Goal: Task Accomplishment & Management: Complete application form

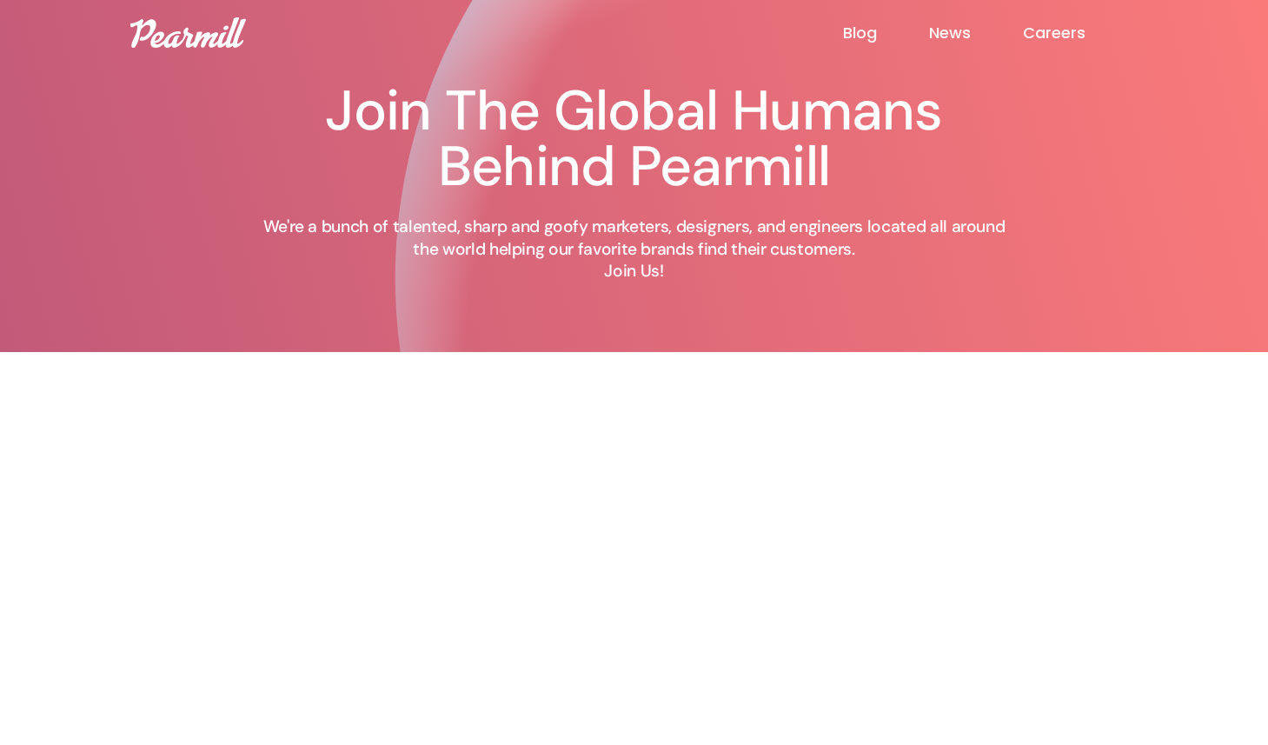
click at [225, 37] on img at bounding box center [188, 32] width 116 height 30
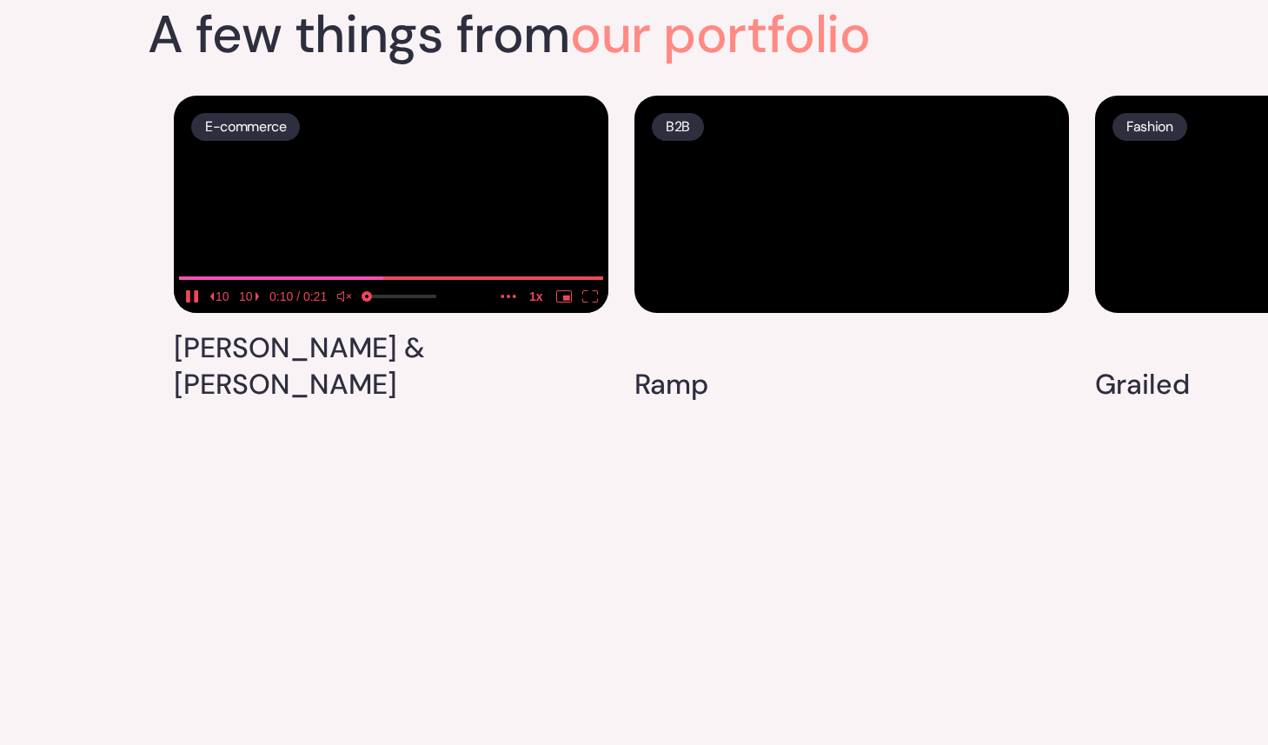
scroll to position [4452, 0]
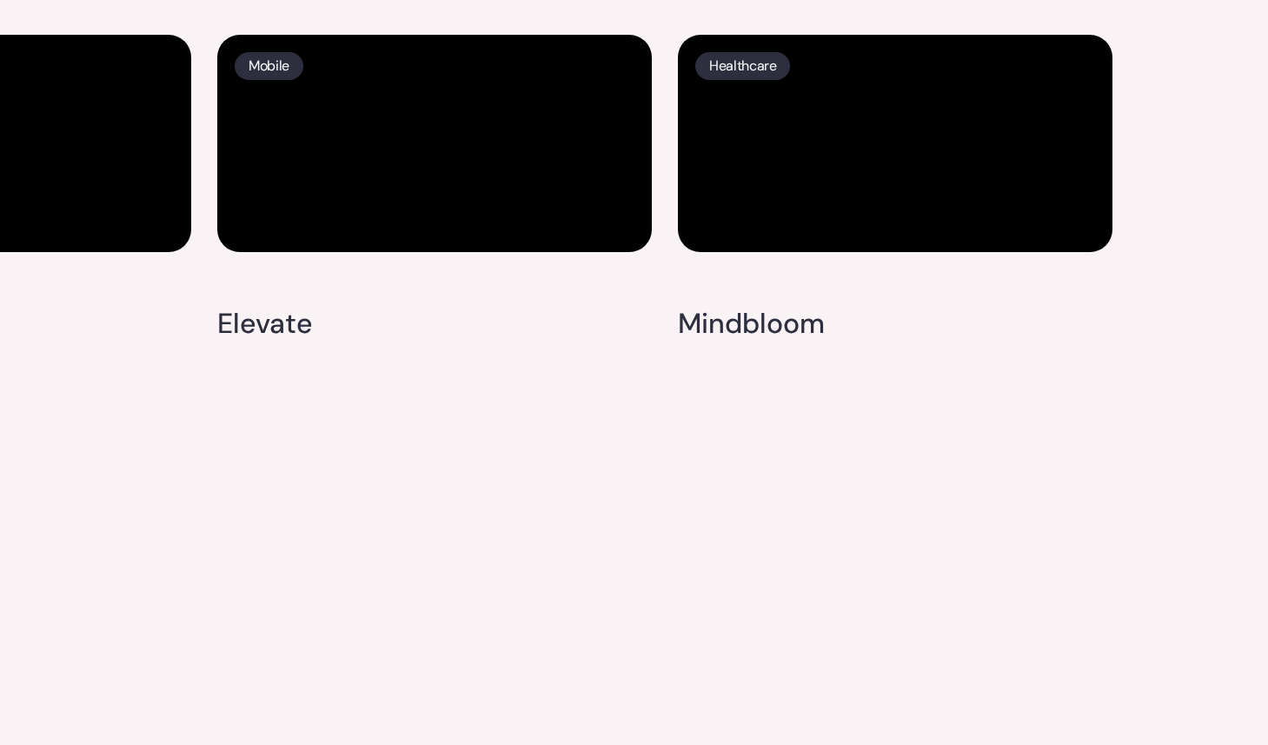
click at [1175, 352] on div "E-commerce Leon & George B2B Ramp Fashion Grailed Food & Bev Recess DTC Toybox …" at bounding box center [634, 184] width 1268 height 334
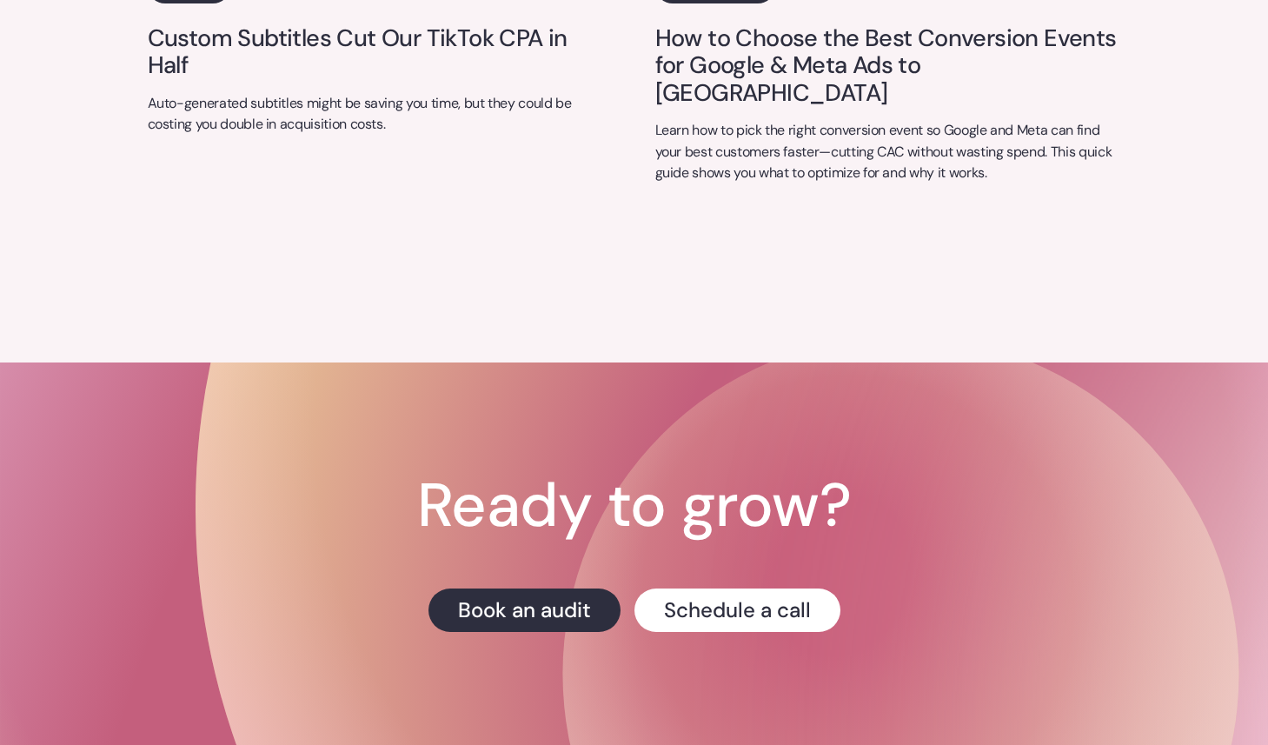
scroll to position [7264, 0]
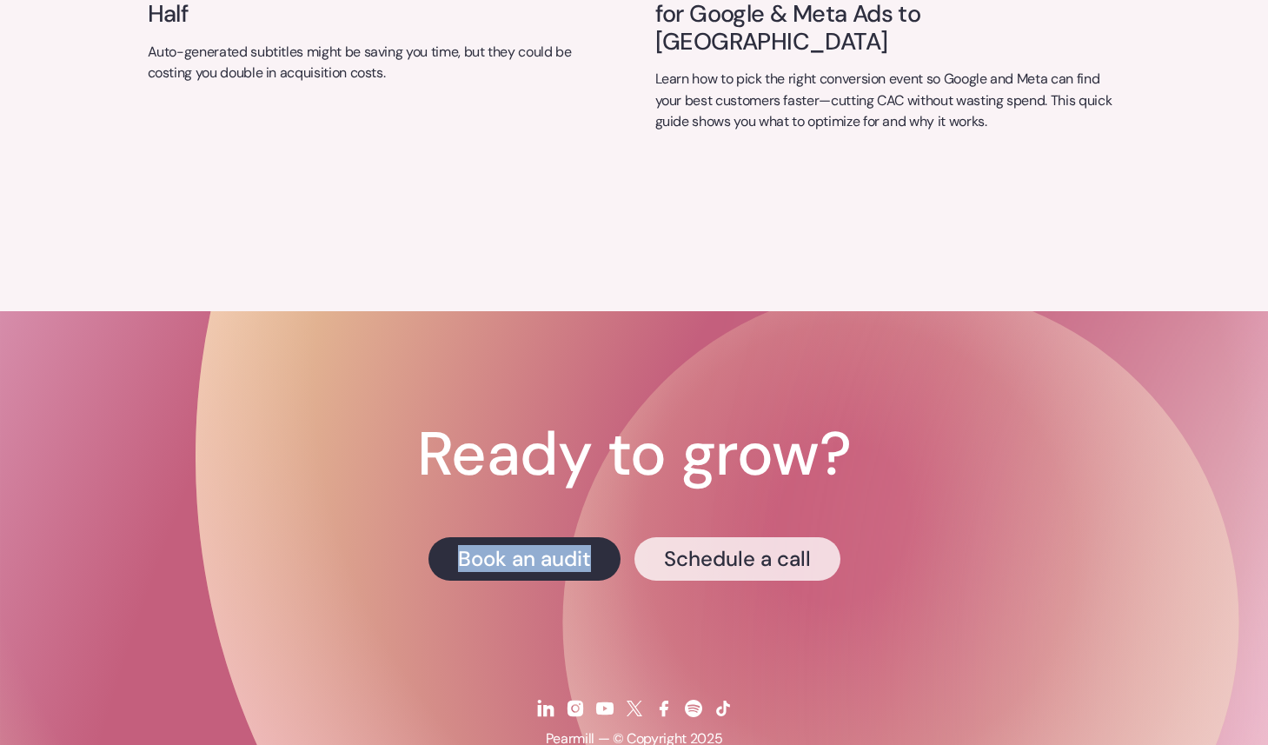
click at [735, 537] on link "Schedule a call" at bounding box center [737, 558] width 206 height 43
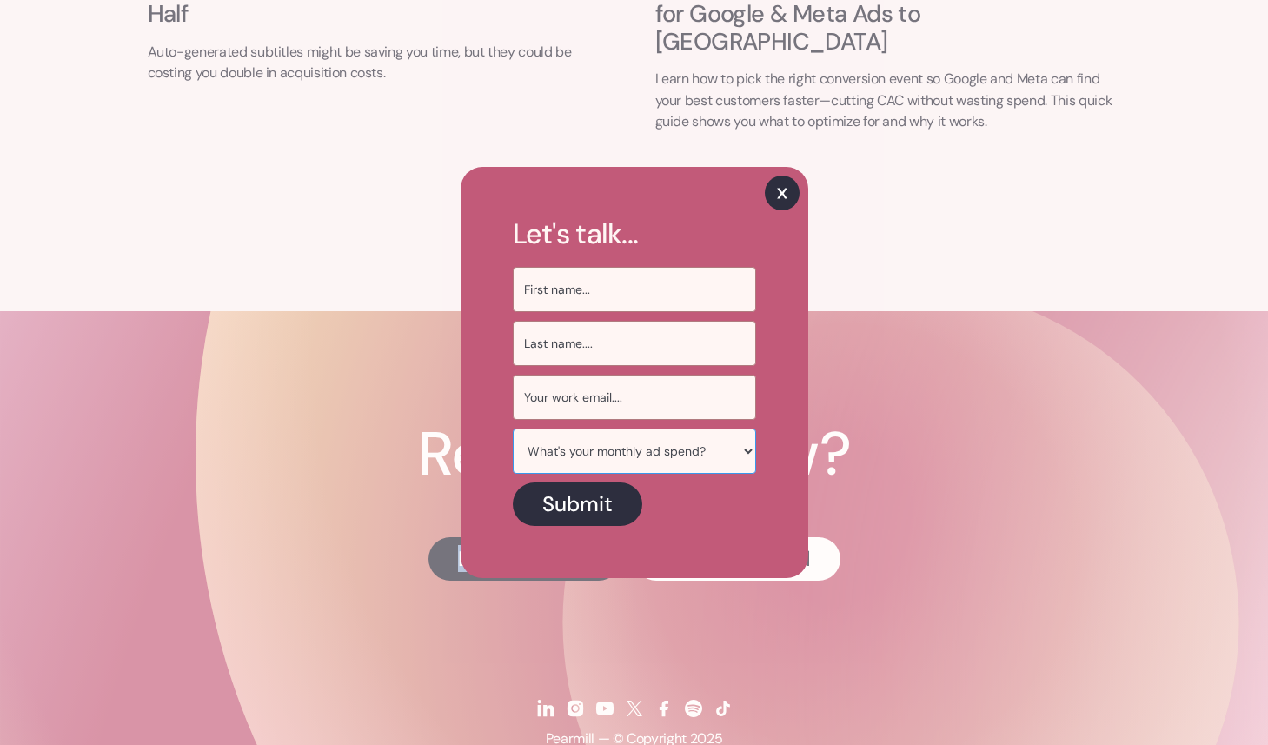
click at [739, 447] on select "What's your monthly ad spend? < $50k / mo $50k-$100k / mo $100k - $500k / mo $5…" at bounding box center [634, 450] width 243 height 45
select select "< $50k / mo"
click at [513, 428] on select "What's your monthly ad spend? < $50k / mo $50k-$100k / mo $100k - $500k / mo $5…" at bounding box center [634, 450] width 243 height 45
click at [751, 447] on select "What's your monthly ad spend? < $50k / mo $50k-$100k / mo $100k - $500k / mo $5…" at bounding box center [634, 450] width 243 height 45
click at [775, 195] on img at bounding box center [782, 192] width 35 height 35
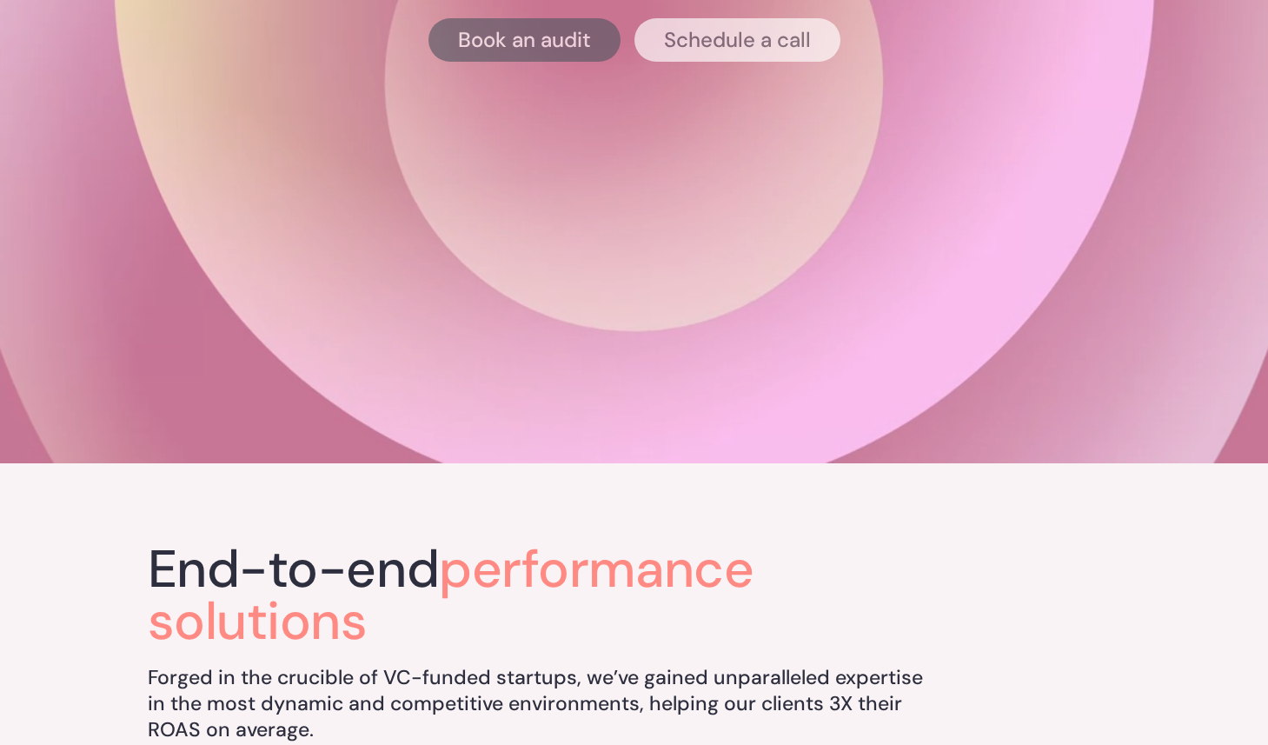
scroll to position [0, 0]
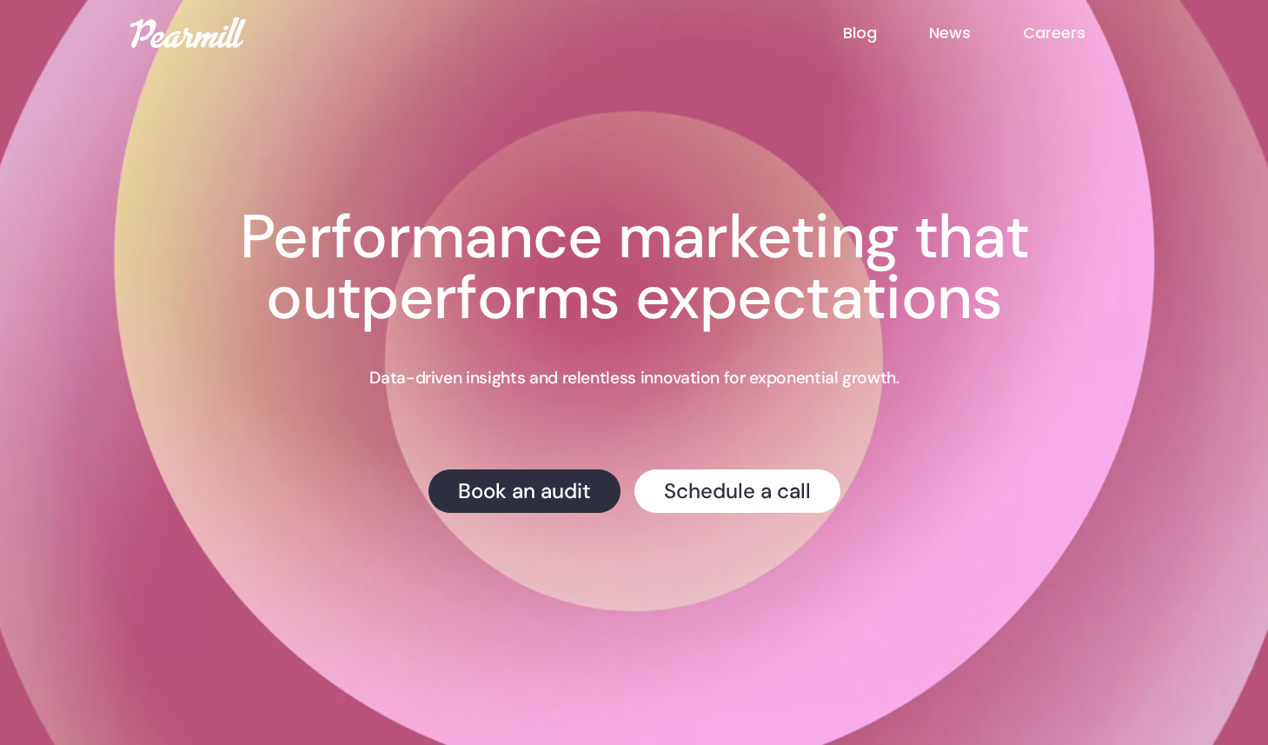
click at [957, 24] on link "News" at bounding box center [976, 33] width 94 height 23
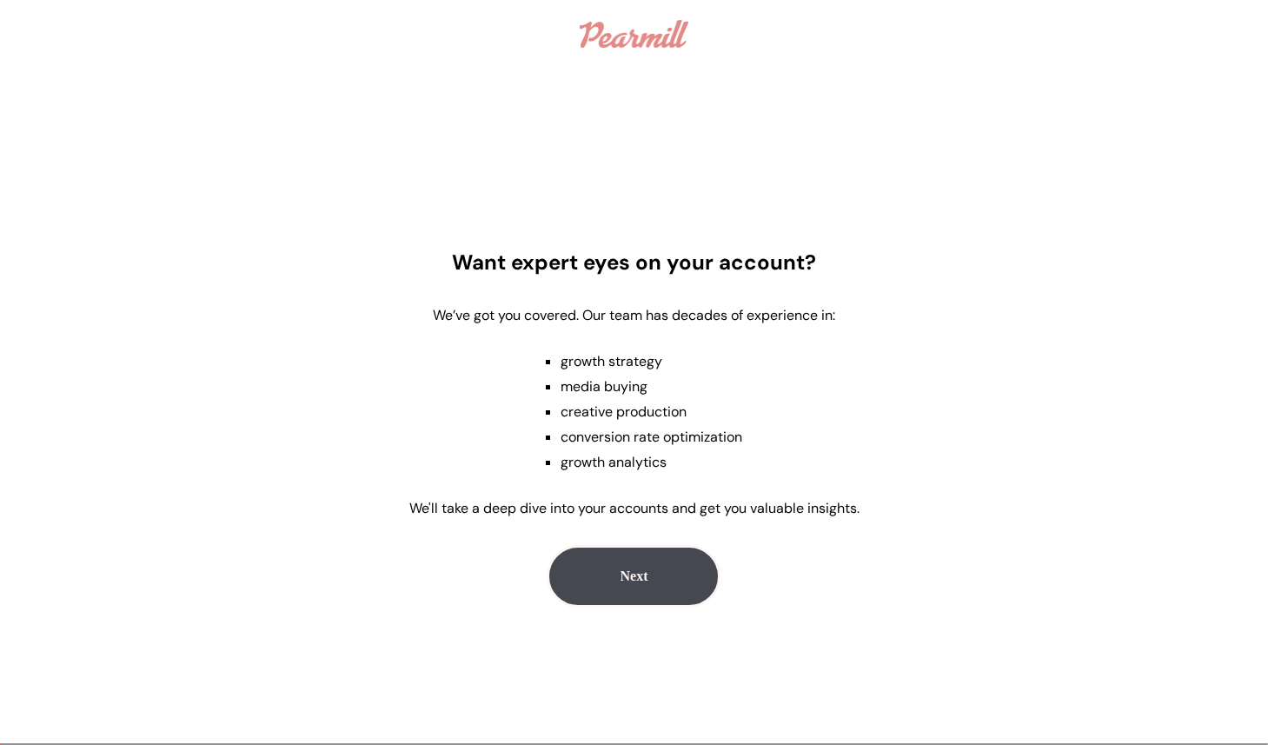
click at [788, 512] on p "We'll take a deep dive into your accounts and get you valuable insights." at bounding box center [634, 508] width 450 height 18
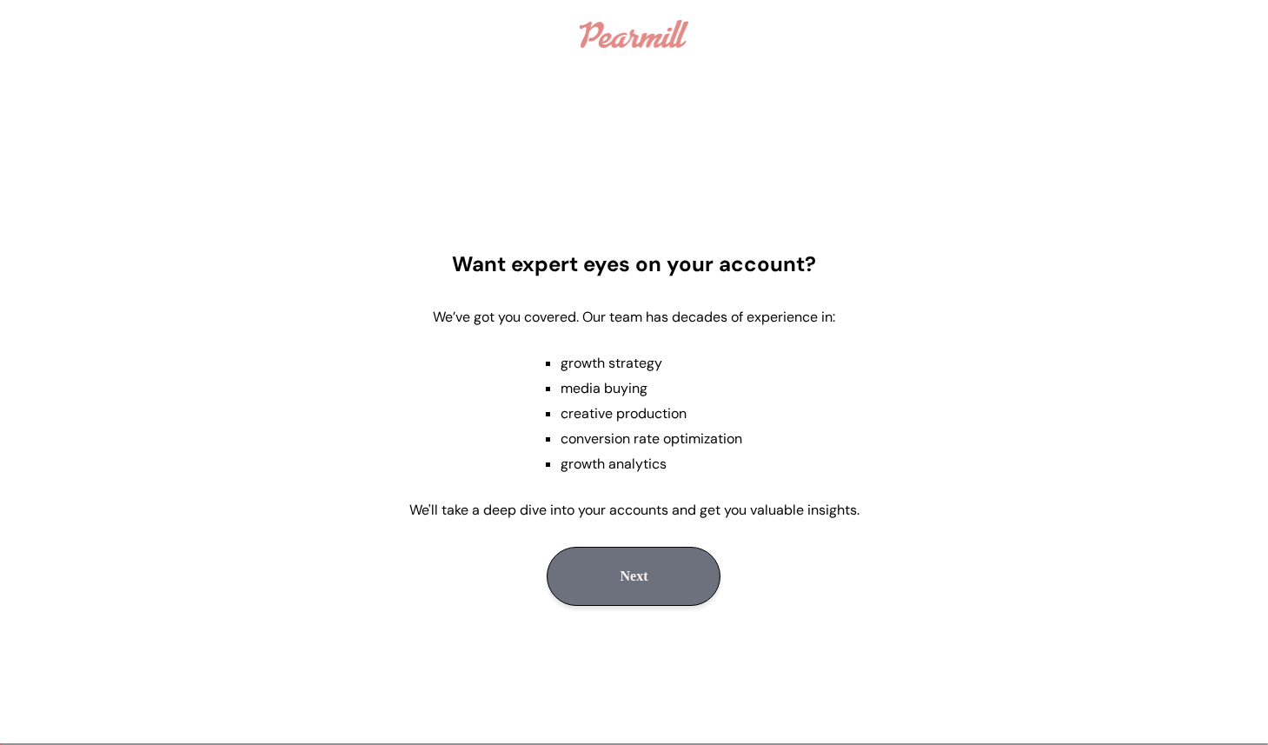
click at [684, 581] on button "Next" at bounding box center [633, 575] width 174 height 59
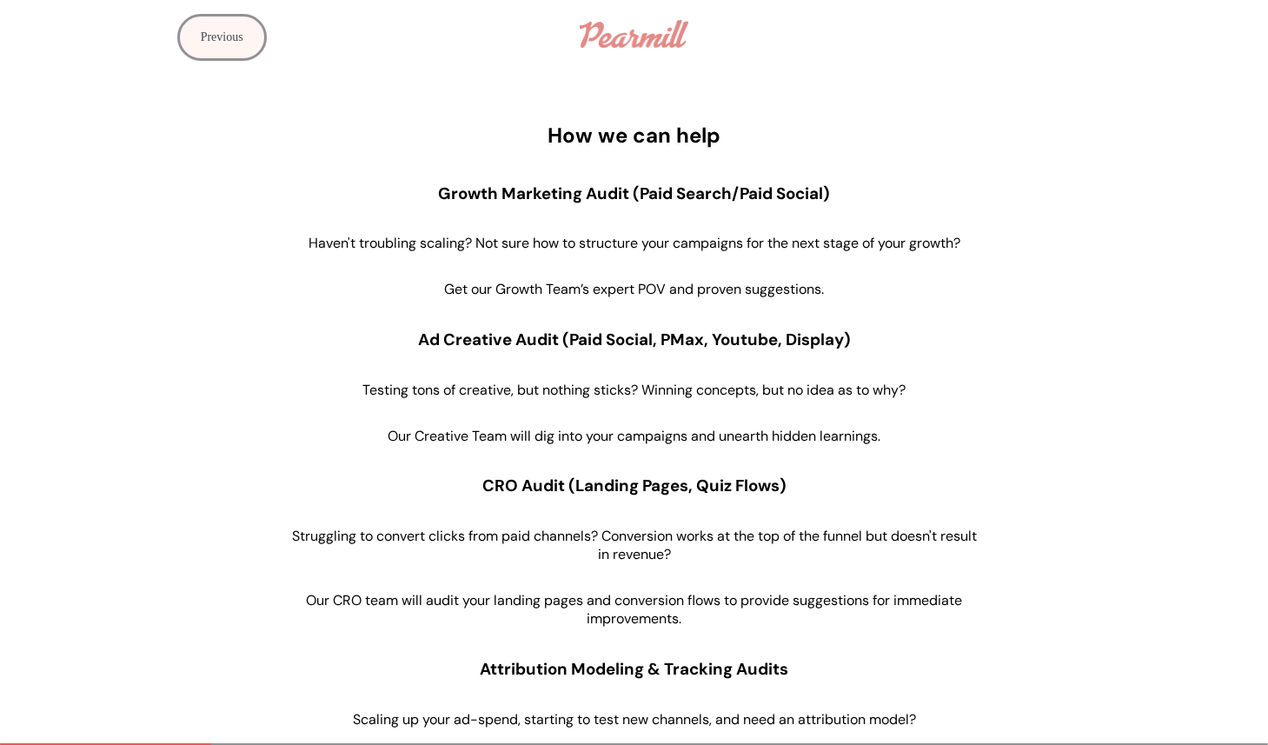
click at [992, 252] on div "How we can help Growth Marketing Audit (Paid Search/Paid Social) Haven't troubl…" at bounding box center [634, 470] width 1268 height 805
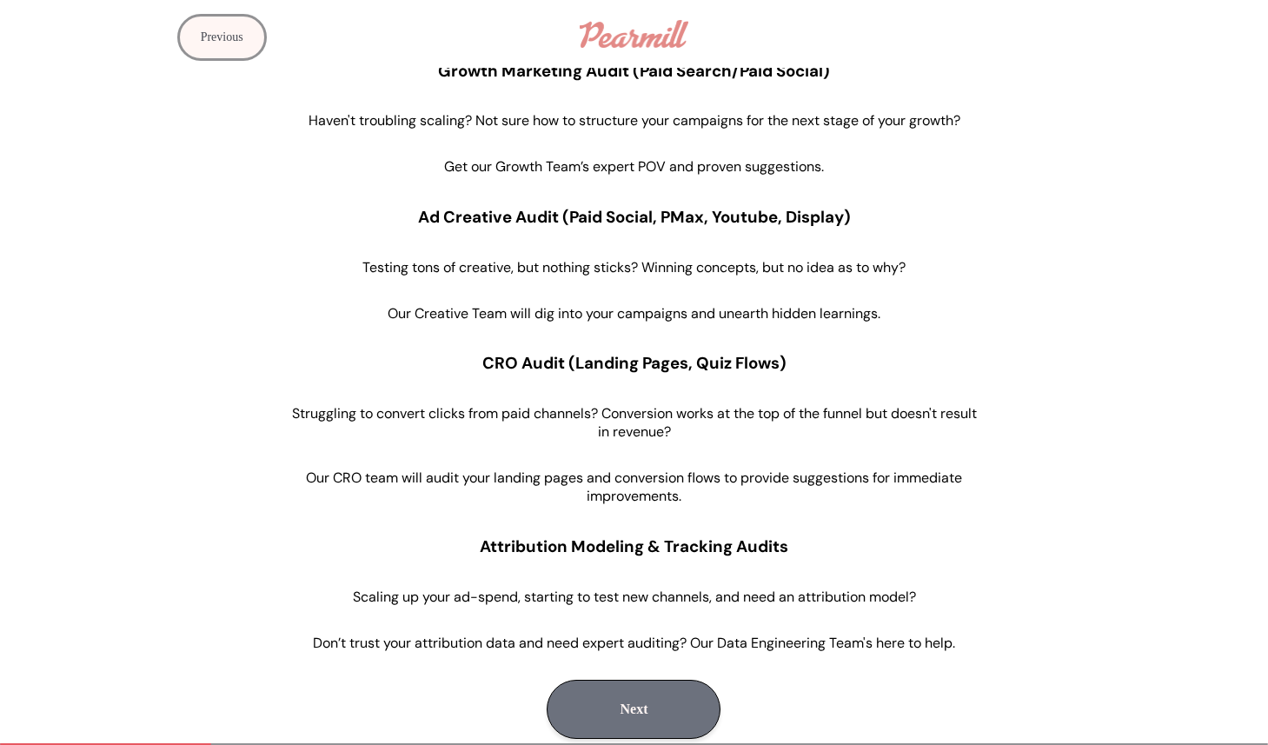
click at [626, 699] on button "Next" at bounding box center [633, 708] width 174 height 59
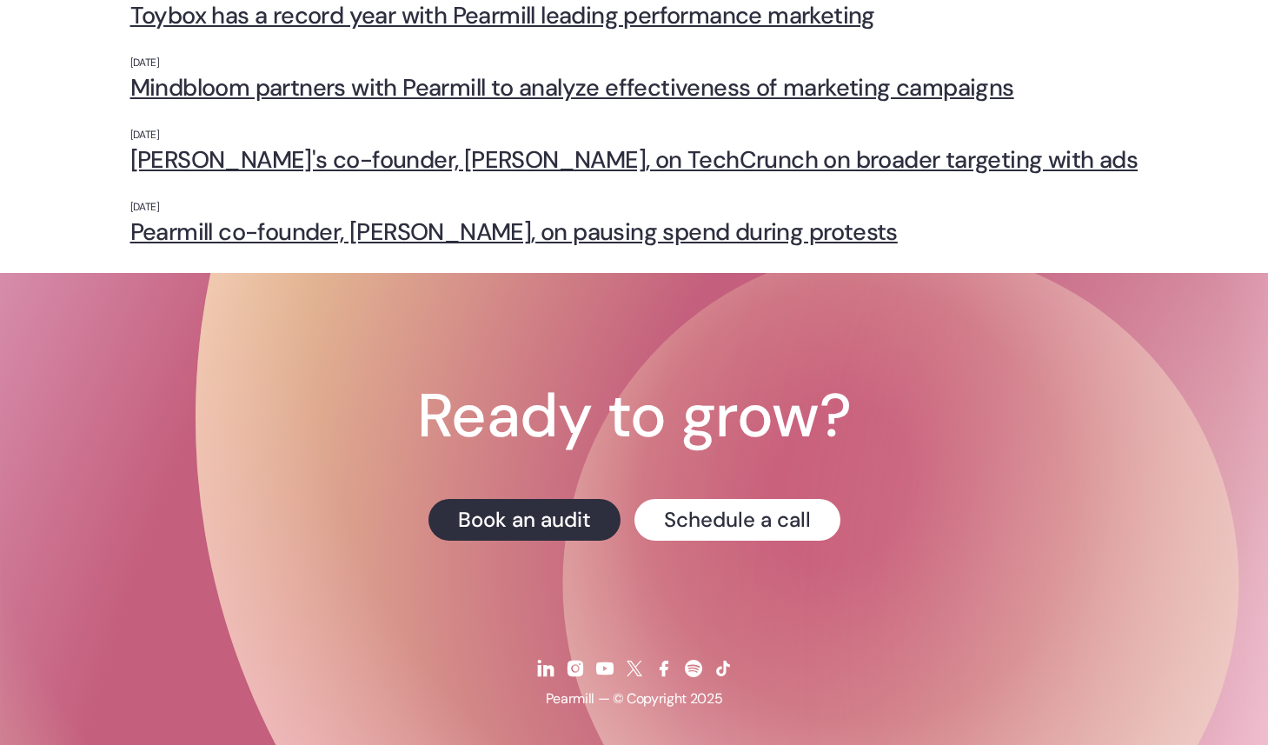
scroll to position [639, 0]
